Goal: Task Accomplishment & Management: Use online tool/utility

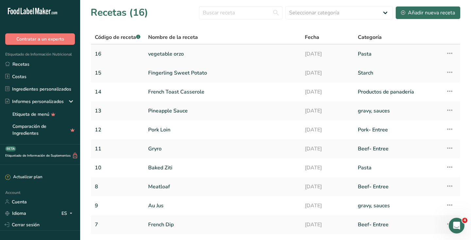
click at [180, 55] on link "vegetable orzo" at bounding box center [222, 54] width 149 height 14
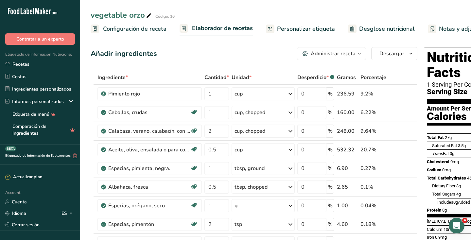
click at [308, 53] on icon "button" at bounding box center [306, 54] width 6 height 6
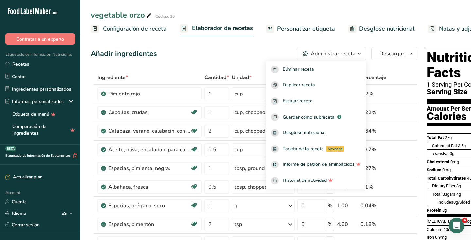
click at [275, 59] on div "Añadir ingredientes Administrar receta Eliminar receta Duplicar receta Escalar …" at bounding box center [254, 53] width 327 height 13
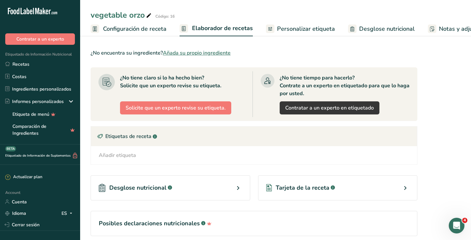
scroll to position [334, 0]
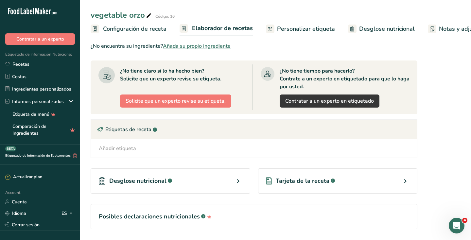
click at [319, 182] on span "Tarjeta de la receta" at bounding box center [303, 181] width 54 height 9
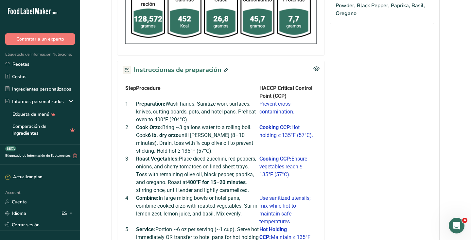
scroll to position [444, 0]
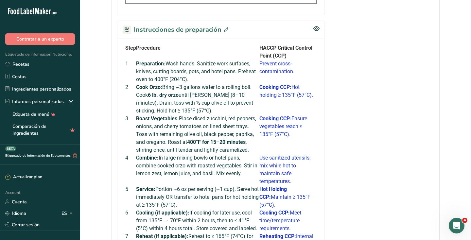
click at [225, 35] on span at bounding box center [224, 30] width 7 height 10
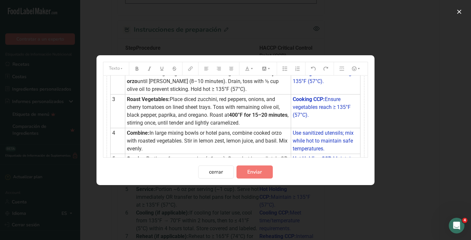
scroll to position [53, 0]
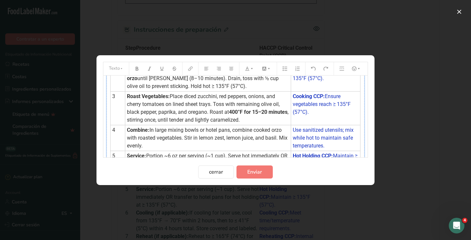
click at [142, 103] on span "Place diced zucchini, red peppers, onions, and cherry tomatoes on lined sheet t…" at bounding box center [204, 104] width 154 height 22
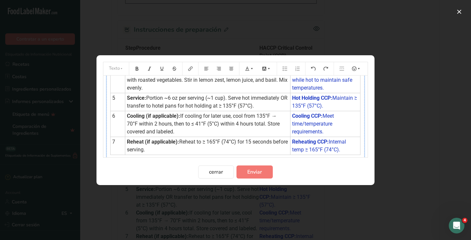
scroll to position [109, 0]
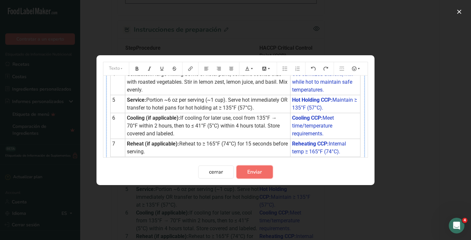
click at [253, 174] on span "Enviar" at bounding box center [254, 172] width 15 height 8
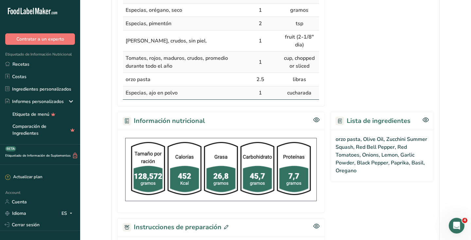
scroll to position [0, 0]
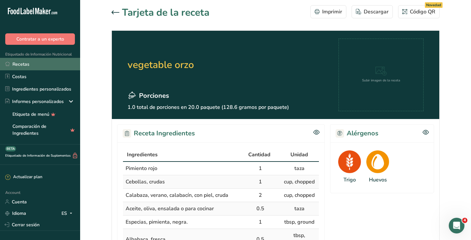
click at [31, 62] on link "Recetas" at bounding box center [40, 64] width 80 height 12
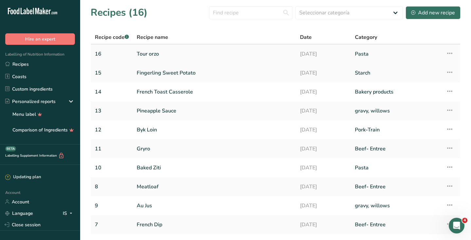
click at [158, 55] on link "Tour orzo" at bounding box center [214, 54] width 155 height 14
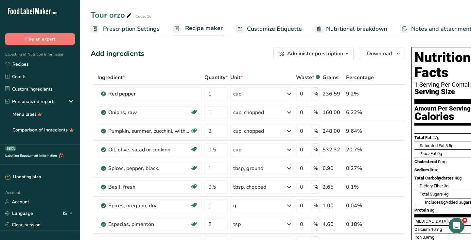
click at [145, 28] on span "Prescription Settings" at bounding box center [131, 29] width 57 height 9
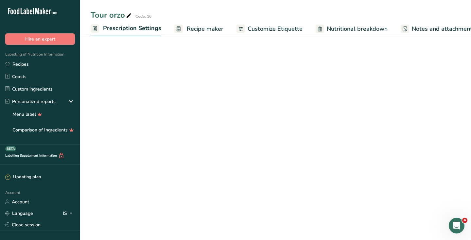
scroll to position [0, 2]
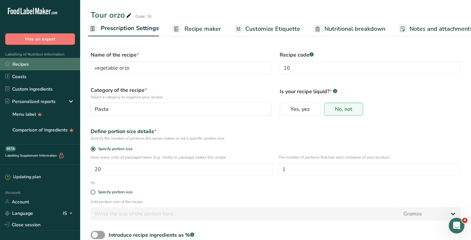
click at [26, 62] on link "Recipes" at bounding box center [40, 64] width 80 height 12
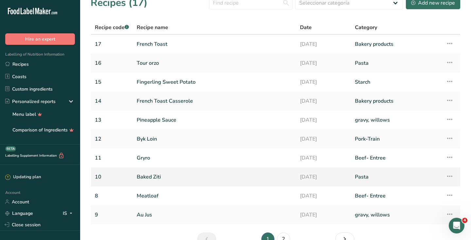
scroll to position [9, 0]
